Goal: Task Accomplishment & Management: Use online tool/utility

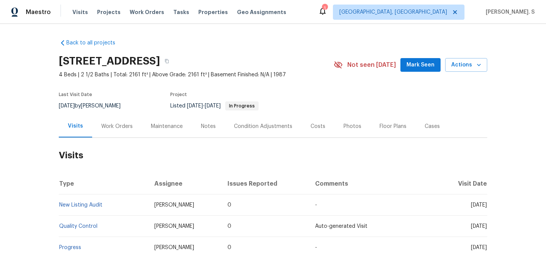
click at [101, 127] on div "Work Orders" at bounding box center [116, 126] width 31 height 8
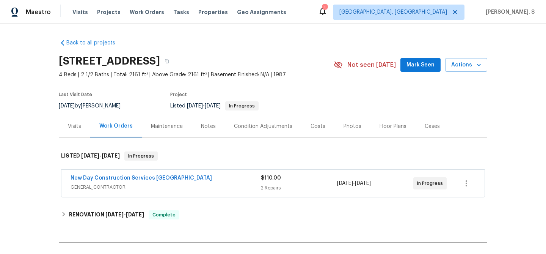
scroll to position [86, 0]
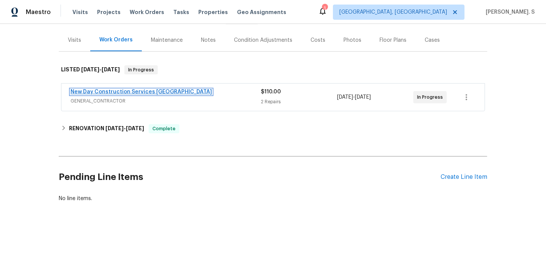
click at [154, 93] on link "New Day Construction Services [GEOGRAPHIC_DATA]" at bounding box center [141, 91] width 141 height 5
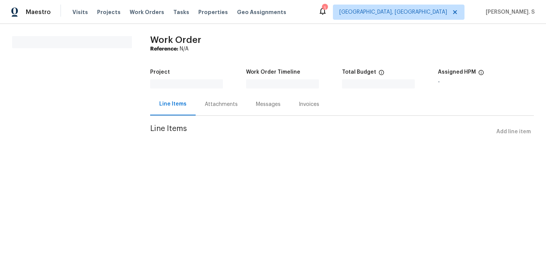
click at [154, 93] on div "Line Items" at bounding box center [173, 104] width 46 height 22
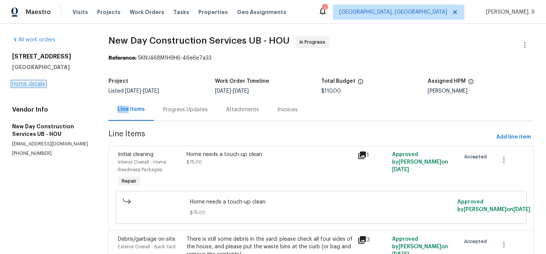
click at [40, 82] on link "Home details" at bounding box center [28, 83] width 33 height 5
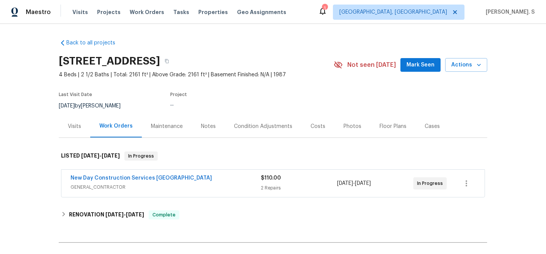
scroll to position [82, 0]
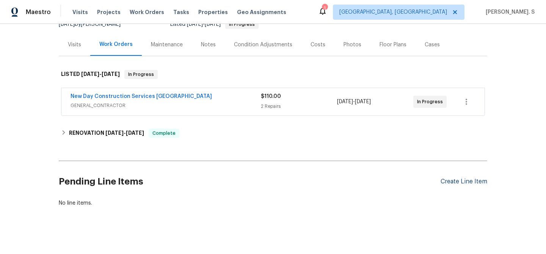
click at [465, 181] on div "Create Line Item" at bounding box center [464, 181] width 47 height 7
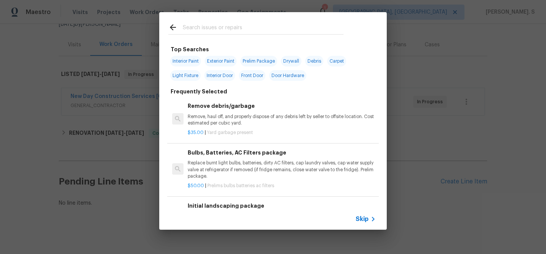
click at [275, 129] on div "$35.00 | Yard garbage present" at bounding box center [282, 130] width 188 height 9
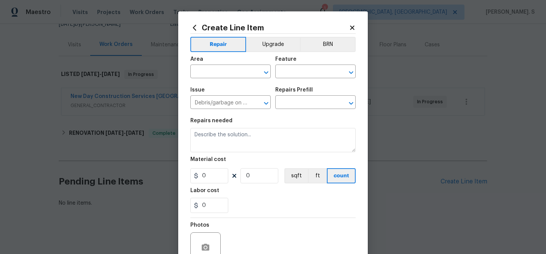
type input "Remove debris/garbage $35.00"
type textarea "Remove, haul off, and properly dispose of any debris left by seller to offsite …"
type input "35"
type input "1"
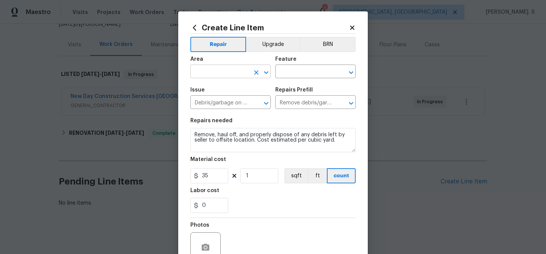
click at [268, 74] on icon "Open" at bounding box center [266, 72] width 9 height 9
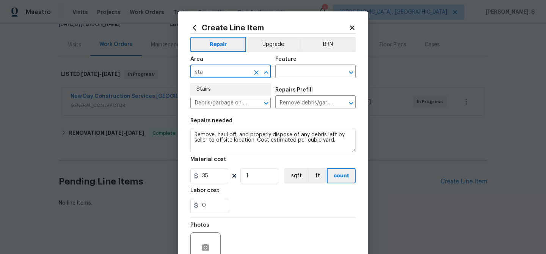
click at [247, 83] on li "Stairs" at bounding box center [230, 89] width 80 height 13
click at [351, 69] on icon "Open" at bounding box center [351, 72] width 9 height 9
type input "Stairs"
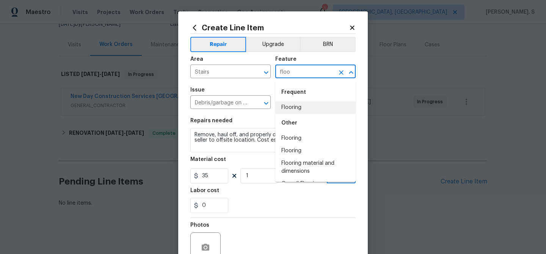
click at [301, 107] on li "Flooring" at bounding box center [315, 107] width 80 height 13
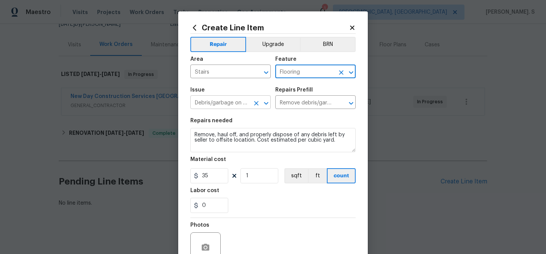
click at [271, 102] on button "Open" at bounding box center [266, 103] width 11 height 11
type input "Flooring"
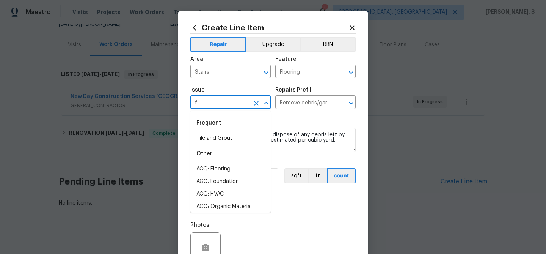
scroll to position [0, 0]
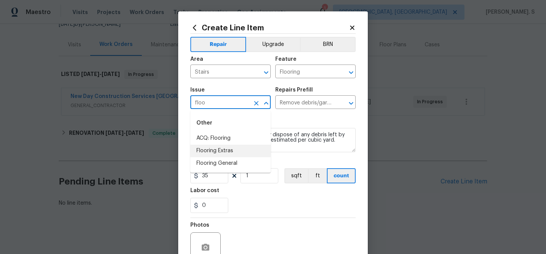
click at [256, 151] on li "Flooring Extras" at bounding box center [230, 150] width 80 height 13
type input "Flooring Extras"
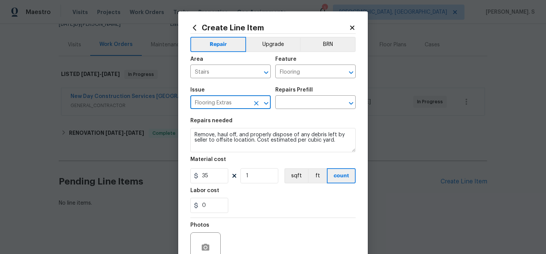
type input "Flooring Extras"
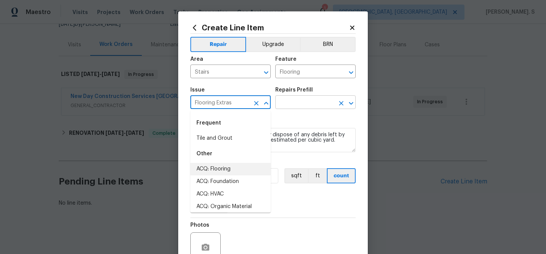
click at [352, 100] on icon "Open" at bounding box center [351, 103] width 9 height 9
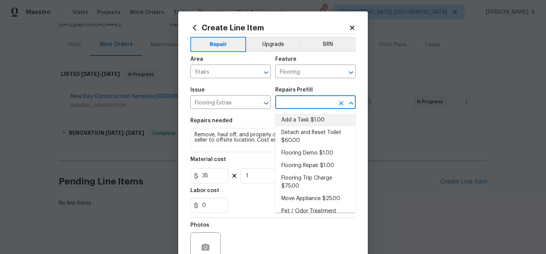
click at [321, 118] on li "Add a Task $1.00" at bounding box center [315, 120] width 80 height 13
type input "Overall Flooring"
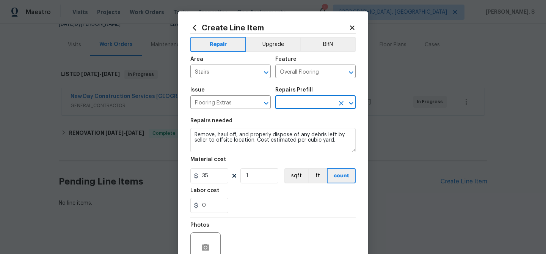
type input "Add a Task $1.00"
type textarea "HPM to detail"
type input "1"
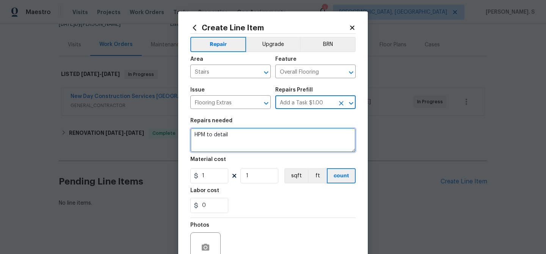
click at [258, 142] on textarea "HPM to detail" at bounding box center [272, 140] width 165 height 24
paste textarea "Rework: Feedback received that exposed tack strips are coming through the carpe…"
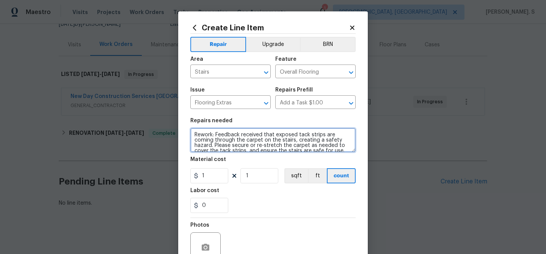
scroll to position [2, 0]
type textarea "Rework: Feedback received that exposed tack strips are coming through the carpe…"
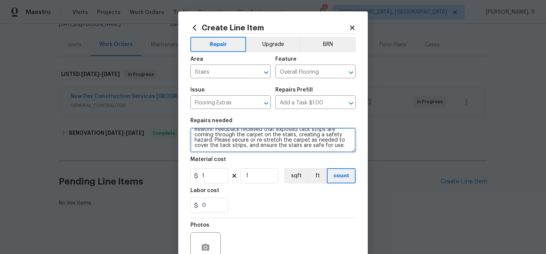
scroll to position [73, 0]
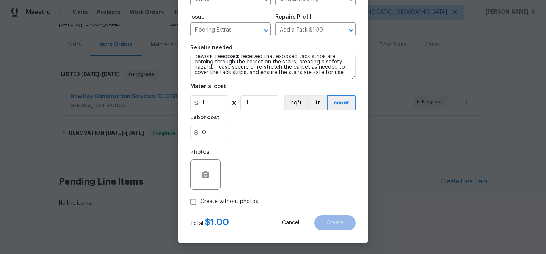
click at [233, 201] on span "Create without photos" at bounding box center [230, 202] width 58 height 8
click at [201, 201] on input "Create without photos" at bounding box center [193, 201] width 14 height 14
checkbox input "true"
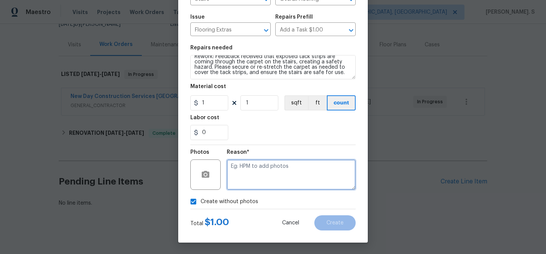
click at [300, 171] on textarea at bounding box center [291, 174] width 129 height 30
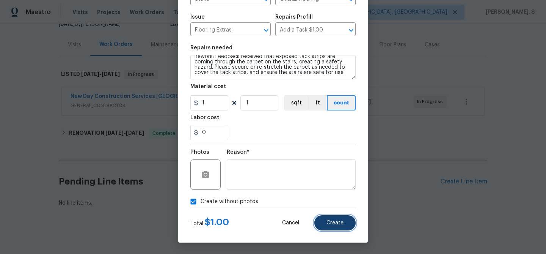
click at [321, 218] on button "Create" at bounding box center [334, 222] width 41 height 15
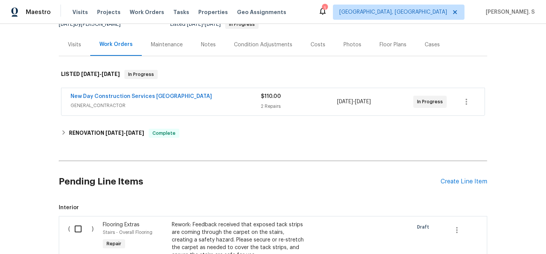
click at [85, 221] on input "checkbox" at bounding box center [81, 229] width 22 height 16
checkbox input "true"
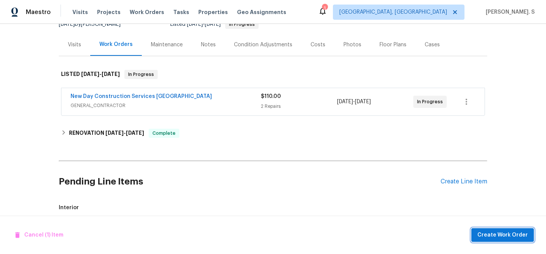
click at [504, 234] on span "Create Work Order" at bounding box center [502, 234] width 50 height 9
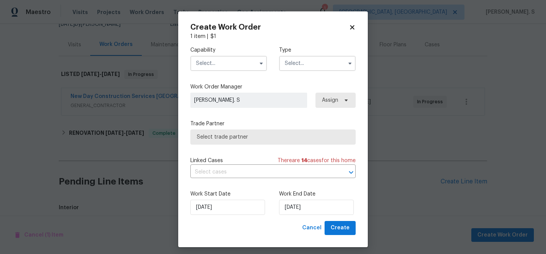
click at [232, 70] on input "text" at bounding box center [228, 63] width 77 height 15
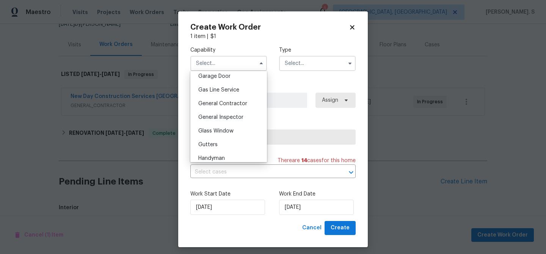
scroll to position [278, 0]
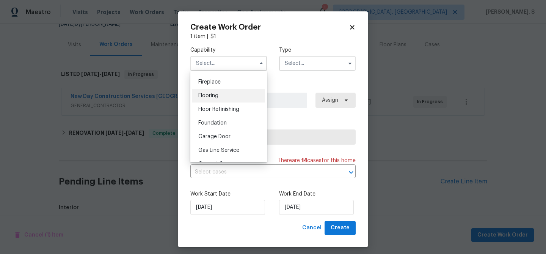
click at [222, 96] on div "Flooring" at bounding box center [228, 96] width 73 height 14
type input "Flooring"
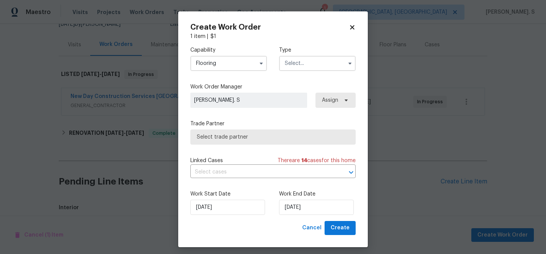
click at [314, 65] on input "text" at bounding box center [317, 63] width 77 height 15
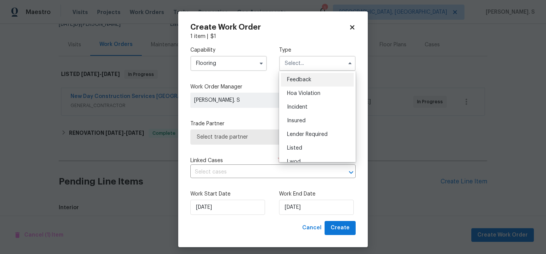
click at [312, 76] on div "Feedback" at bounding box center [317, 80] width 73 height 14
type input "Feedback"
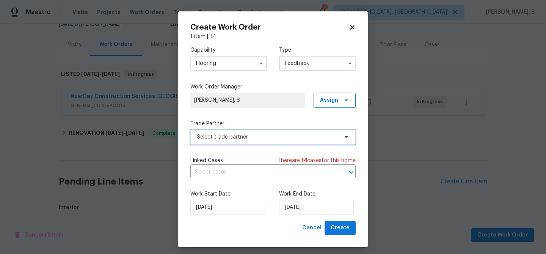
click at [243, 144] on span "Select trade partner" at bounding box center [272, 136] width 165 height 15
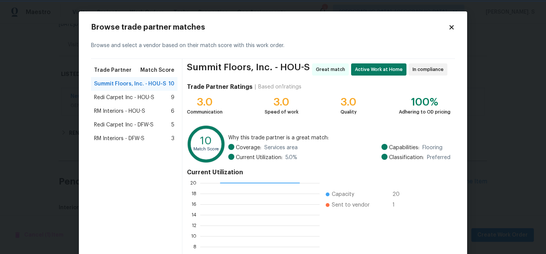
scroll to position [81, 0]
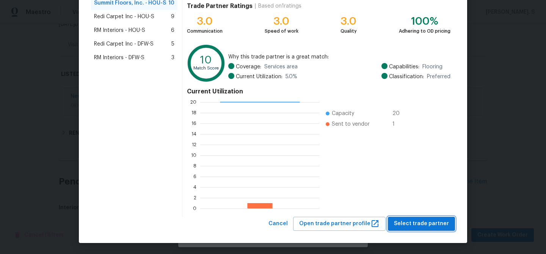
click at [417, 219] on span "Select trade partner" at bounding box center [421, 223] width 55 height 9
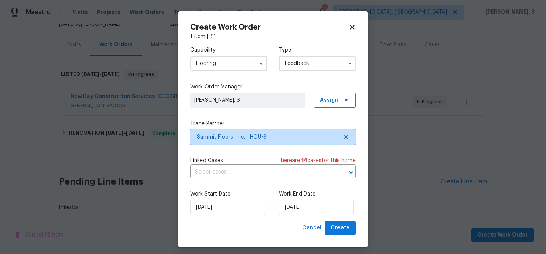
scroll to position [0, 0]
click at [243, 174] on input "text" at bounding box center [262, 172] width 144 height 12
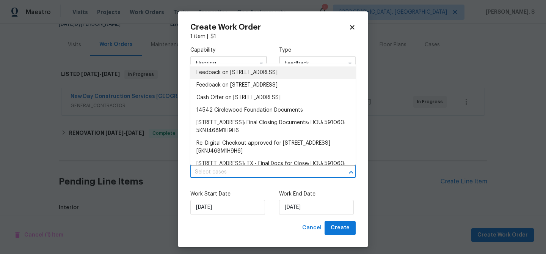
click at [240, 78] on li "Feedback on [STREET_ADDRESS]" at bounding box center [272, 72] width 165 height 13
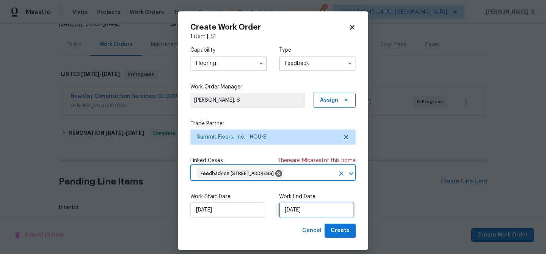
click at [298, 217] on input "[DATE]" at bounding box center [316, 209] width 75 height 15
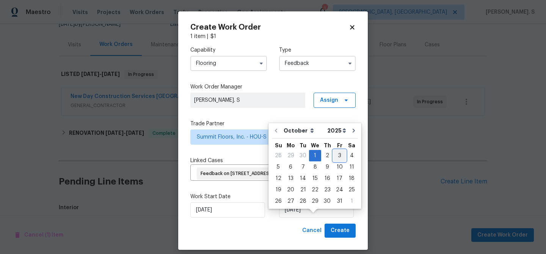
click at [337, 152] on div "3" at bounding box center [339, 155] width 13 height 11
type input "[DATE]"
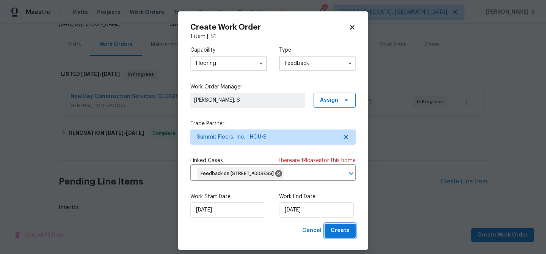
click at [331, 237] on button "Create" at bounding box center [340, 230] width 31 height 14
checkbox input "false"
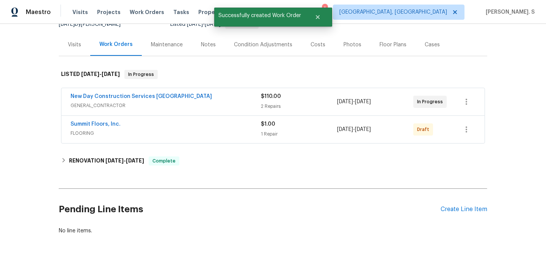
click at [100, 121] on span "Summit Floors, Inc." at bounding box center [96, 124] width 50 height 8
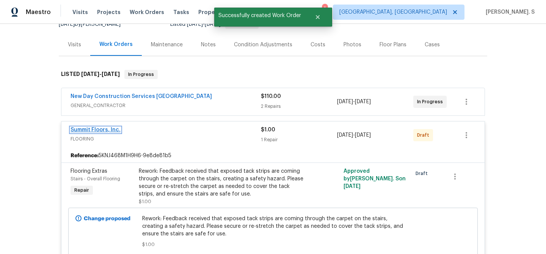
click at [99, 132] on link "Summit Floors, Inc." at bounding box center [96, 129] width 50 height 5
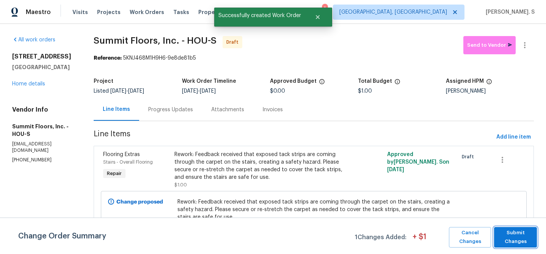
click at [516, 237] on span "Submit Changes" at bounding box center [515, 236] width 35 height 17
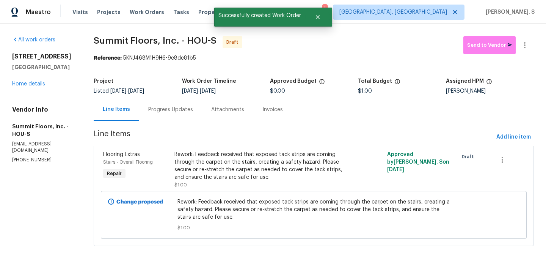
click at [183, 104] on div "Progress Updates" at bounding box center [170, 109] width 63 height 22
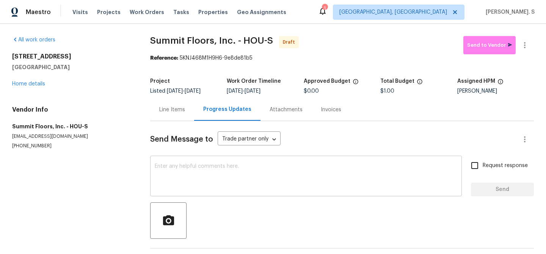
click at [260, 173] on textarea at bounding box center [306, 176] width 303 height 27
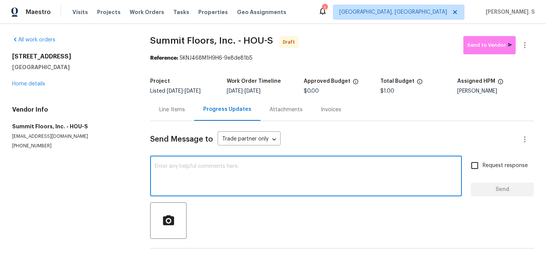
paste textarea "Hi this is Glory with Opendoor. I’m confirming you received the WO for the prop…"
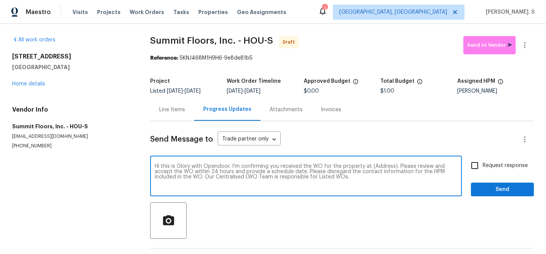
click at [377, 163] on textarea "Hi this is Glory with Opendoor. I’m confirming you received the WO for the prop…" at bounding box center [306, 176] width 303 height 27
paste textarea "[STREET_ADDRESS]"
type textarea "Hi this is Glory with Opendoor. I’m confirming you received the WO for the prop…"
click at [520, 48] on icon "button" at bounding box center [524, 45] width 9 height 9
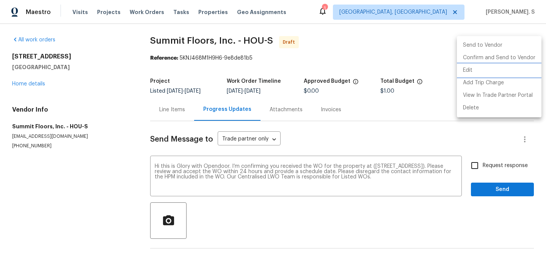
click at [492, 71] on li "Edit" at bounding box center [499, 70] width 85 height 13
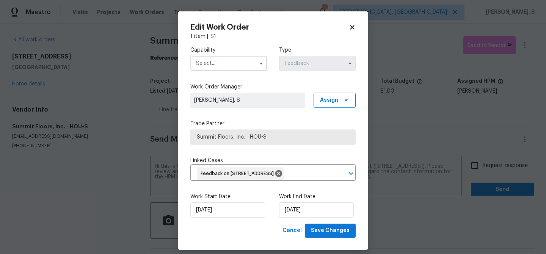
click at [218, 68] on input "text" at bounding box center [228, 63] width 77 height 15
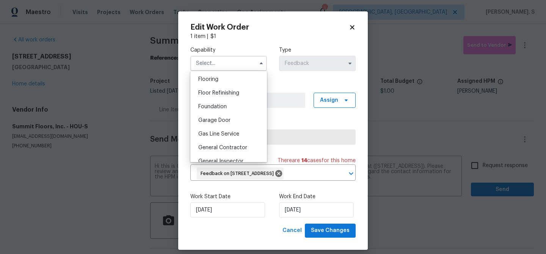
scroll to position [298, 0]
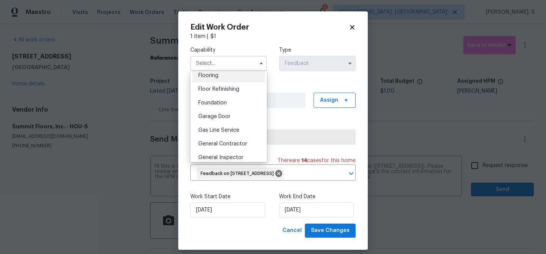
click at [223, 77] on div "Flooring" at bounding box center [228, 76] width 73 height 14
type input "Flooring"
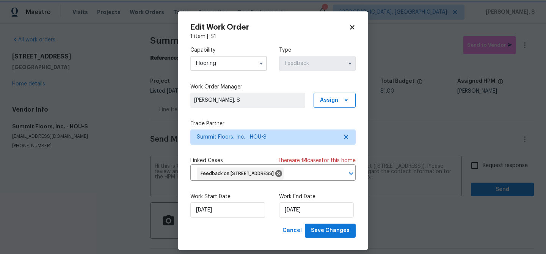
scroll to position [281, 0]
click at [322, 223] on div "Work Start Date [DATE] Work End Date [DATE]" at bounding box center [272, 205] width 165 height 37
click at [323, 235] on span "Save Changes" at bounding box center [330, 230] width 39 height 9
click at [501, 149] on body "Maestro Visits Projects Work Orders Tasks Properties Geo Assignments 1 [GEOGRAP…" at bounding box center [273, 127] width 546 height 254
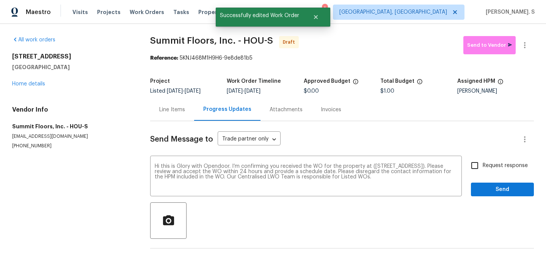
click at [480, 171] on input "Request response" at bounding box center [475, 165] width 16 height 16
checkbox input "true"
click at [483, 192] on span "Send" at bounding box center [502, 189] width 51 height 9
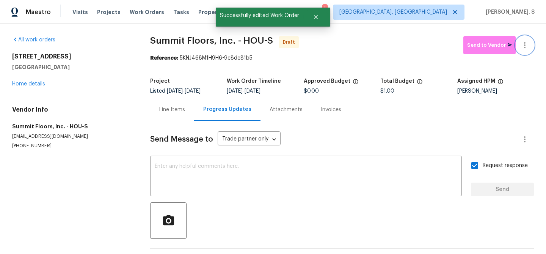
click at [530, 46] on button "button" at bounding box center [525, 45] width 18 height 18
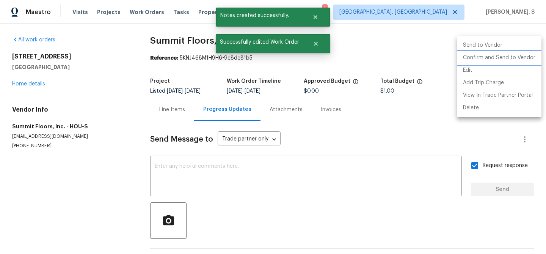
click at [529, 58] on li "Confirm and Send to Vendor" at bounding box center [499, 58] width 85 height 13
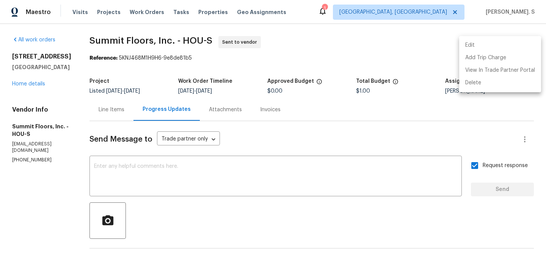
click at [218, 186] on div at bounding box center [273, 127] width 546 height 254
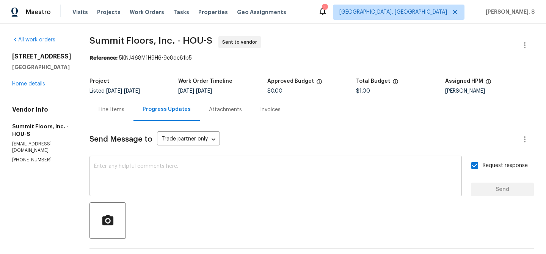
click at [215, 176] on textarea at bounding box center [275, 176] width 363 height 27
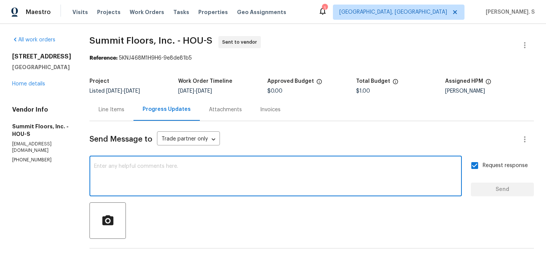
paste textarea "The Work Orders must include before-photos (both close-up and wide-angle) and a…"
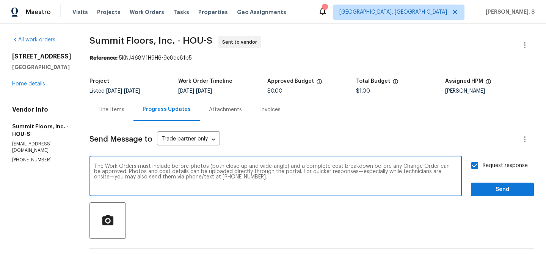
type textarea "The Work Orders must include before-photos (both close-up and wide-angle) and a…"
click at [485, 197] on div "Send Message to Trade partner only Trade partner only ​ The Work Orders must in…" at bounding box center [311, 221] width 444 height 201
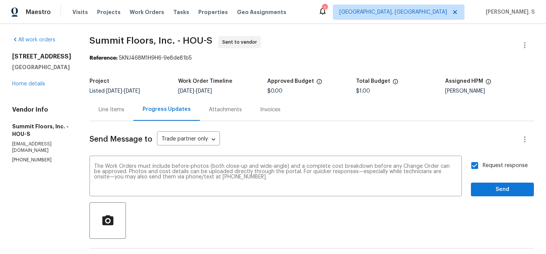
click at [485, 197] on div "Send Message to Trade partner only Trade partner only ​ The Work Orders must in…" at bounding box center [311, 221] width 444 height 201
click at [488, 194] on button "Send" at bounding box center [502, 189] width 63 height 14
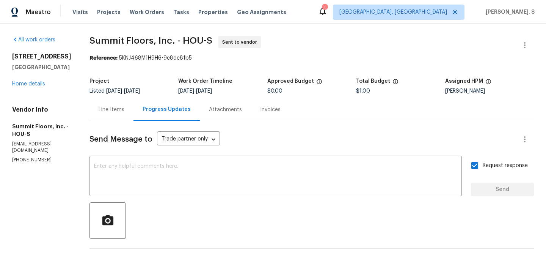
click at [144, 35] on div "All work orders [STREET_ADDRESS] Home details Vendor Info Summit Floors, Inc. -…" at bounding box center [273, 209] width 546 height 370
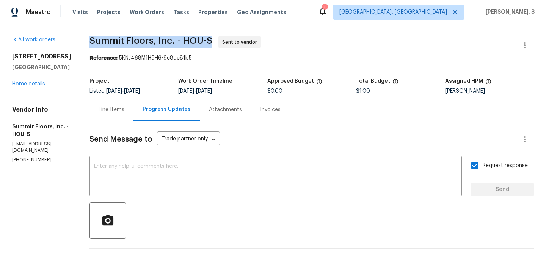
click at [144, 35] on div "All work orders [STREET_ADDRESS] Home details Vendor Info Summit Floors, Inc. -…" at bounding box center [273, 209] width 546 height 370
copy span "Summit Floors, Inc. - HOU-S"
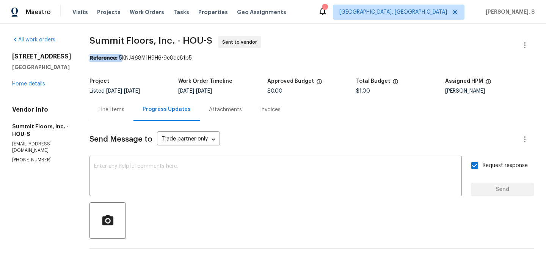
drag, startPoint x: 119, startPoint y: 57, endPoint x: 258, endPoint y: 50, distance: 139.0
click at [258, 50] on section "Summit Floors, Inc. - HOU-S Sent to vendor Reference: 5KNJ468M1H9H6-9e8de81b5 P…" at bounding box center [311, 209] width 444 height 346
click at [135, 62] on div "Reference: 5KNJ468M1H9H6-9e8de81b5" at bounding box center [311, 58] width 444 height 8
drag, startPoint x: 116, startPoint y: 60, endPoint x: 208, endPoint y: 60, distance: 92.1
click at [208, 60] on div "Reference: 5KNJ468M1H9H6-9e8de81b5" at bounding box center [311, 58] width 444 height 8
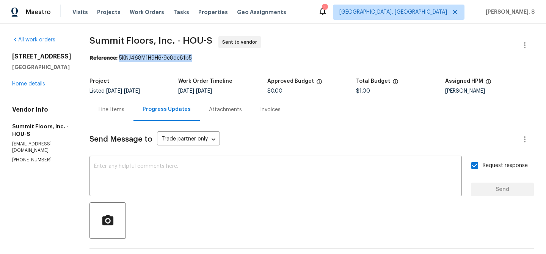
copy div "5KNJ468M1H9H6-9e8de81b5"
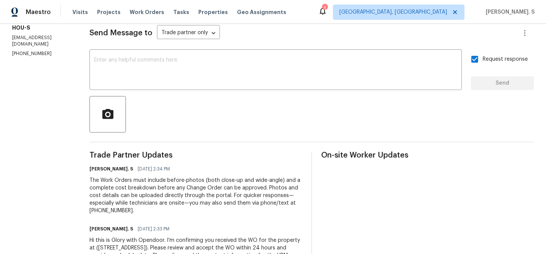
scroll to position [102, 0]
